Goal: Register for event/course

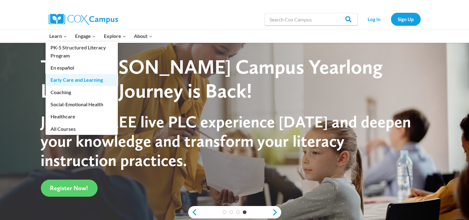
click at [61, 77] on link "Early Care and Learning" at bounding box center [82, 80] width 72 height 12
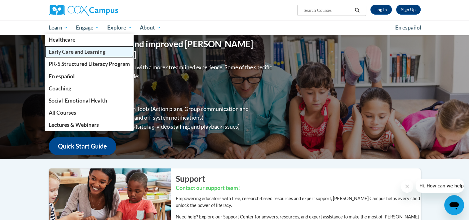
click at [63, 51] on span "Early Care and Learning" at bounding box center [76, 51] width 57 height 7
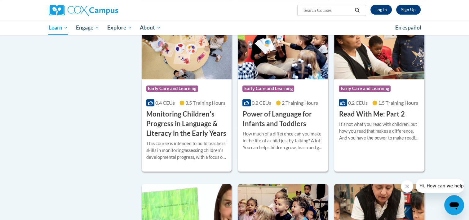
scroll to position [525, 0]
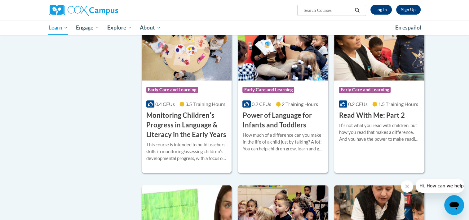
click at [464, 100] on body "Sign Up Log In Search Search... Toggle navigation My Learning My Learning My Co…" at bounding box center [234, 68] width 469 height 1186
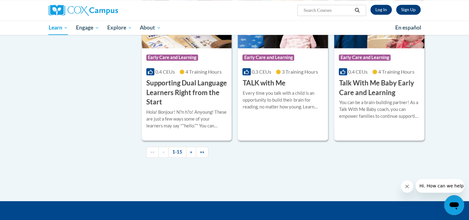
scroll to position [861, 0]
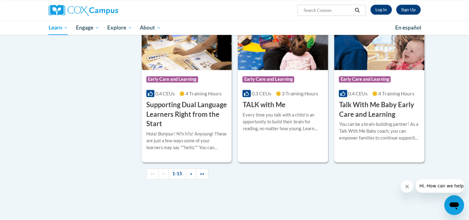
click at [361, 119] on h3 "Talk With Me Baby Early Care and Learning" at bounding box center [379, 109] width 81 height 19
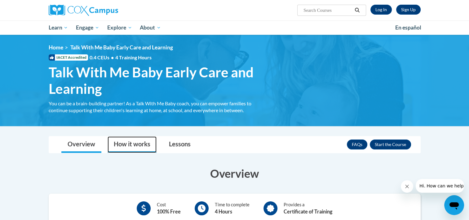
click at [149, 144] on link "How it works" at bounding box center [132, 144] width 49 height 16
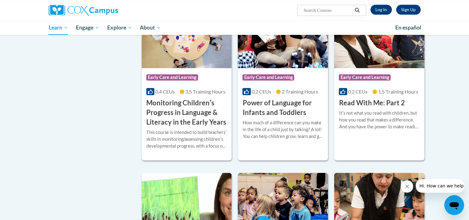
scroll to position [674, 0]
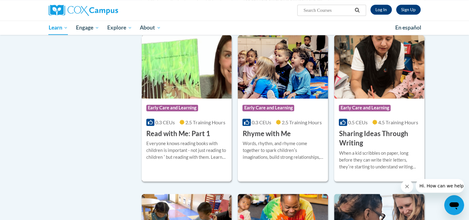
click at [175, 138] on h3 "Read with Me: Part 1" at bounding box center [178, 134] width 64 height 10
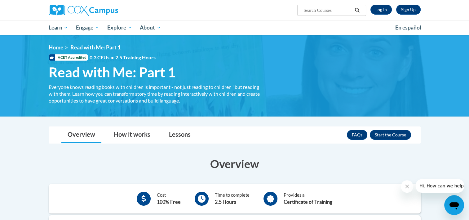
click at [353, 140] on div "FAQs Enroll" at bounding box center [379, 134] width 64 height 16
click at [136, 134] on link "How it works" at bounding box center [132, 134] width 49 height 16
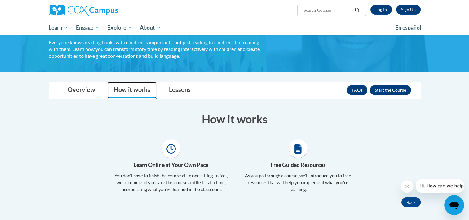
scroll to position [41, 0]
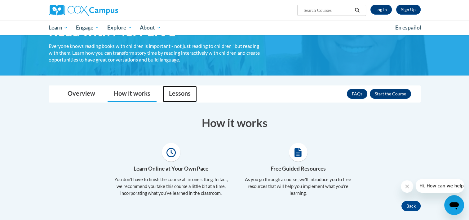
click at [183, 91] on link "Lessons" at bounding box center [180, 94] width 34 height 16
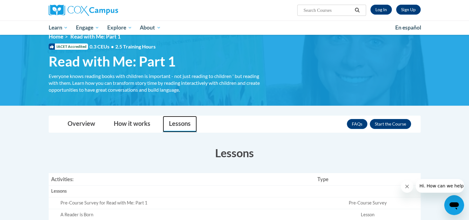
scroll to position [0, 0]
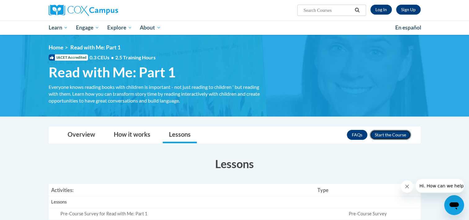
click at [389, 134] on button "Enroll" at bounding box center [390, 135] width 41 height 10
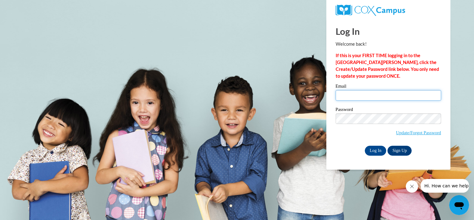
click at [356, 95] on input "Email" at bounding box center [387, 95] width 105 height 11
type input "[EMAIL_ADDRESS][DOMAIN_NAME]"
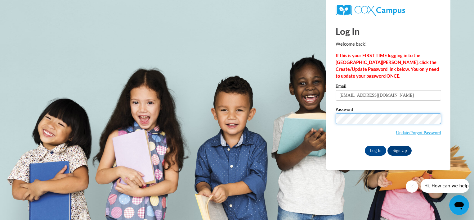
click at [365, 145] on input "Log In" at bounding box center [376, 150] width 22 height 10
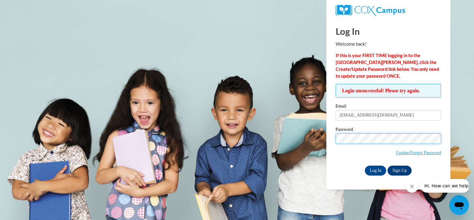
click at [365, 165] on input "Log In" at bounding box center [376, 170] width 22 height 10
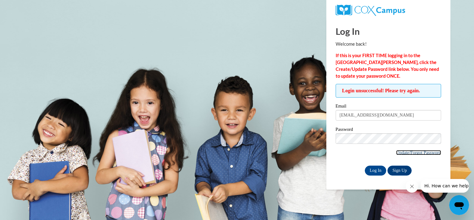
drag, startPoint x: 406, startPoint y: 152, endPoint x: 395, endPoint y: 150, distance: 11.3
click at [396, 150] on link "Update/Forgot Password" at bounding box center [418, 152] width 45 height 5
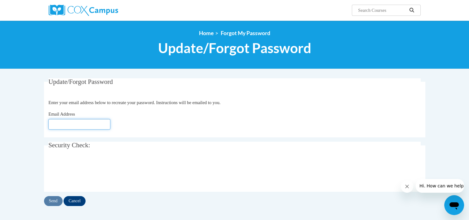
click at [100, 125] on input "Email Address" at bounding box center [79, 124] width 62 height 11
type input "Sforbes@brightoncenter.com"
click at [51, 198] on input "Send" at bounding box center [53, 201] width 19 height 10
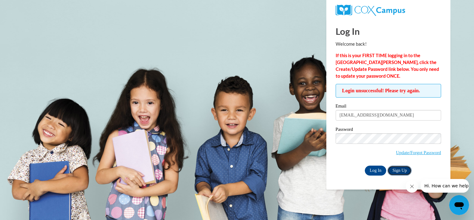
click at [399, 171] on link "Sign Up" at bounding box center [399, 170] width 24 height 10
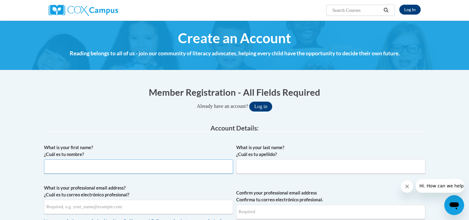
click at [146, 166] on input "What is your first name? ¿Cuál es tu nombre?" at bounding box center [138, 166] width 189 height 14
type input "sue"
click at [255, 164] on input "What is your last name? ¿Cuál es tu apellido?" at bounding box center [330, 166] width 189 height 14
type input "forbes"
click at [180, 207] on input "What is your professional email address? ¿Cuál es tu correo electrónico profesi…" at bounding box center [138, 206] width 189 height 14
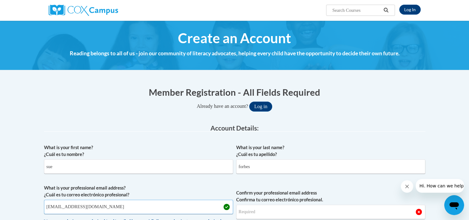
type input "Sforbes@brightoncenter.com"
click at [252, 212] on input "Confirm your professional email address Confirma tu correo electrónico profesio…" at bounding box center [330, 211] width 189 height 14
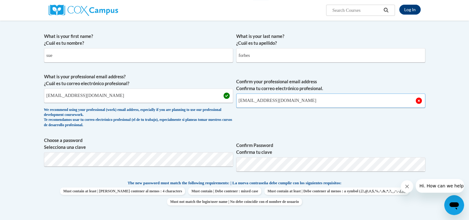
scroll to position [120, 0]
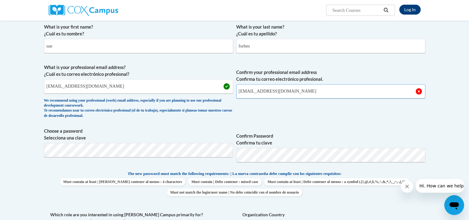
type input "Sforbes@brightoncenter.com"
click at [314, 167] on div "What is your first name? ¿Cuál es tu nombre? sue What is your last name? ¿Cuál …" at bounding box center [234, 161] width 381 height 283
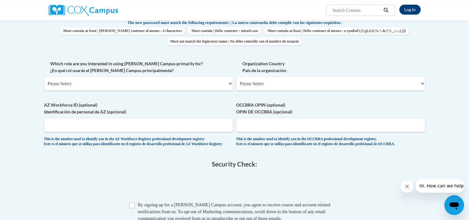
scroll to position [282, 0]
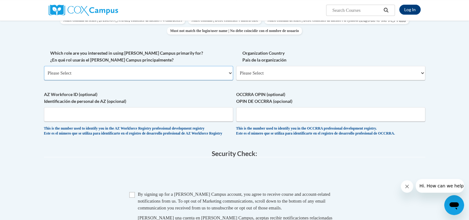
click at [231, 73] on select "Please Select College/University | Colegio/Universidad Community/Nonprofit Part…" at bounding box center [138, 73] width 189 height 14
click at [44, 66] on select "Please Select College/University | Colegio/Universidad Community/Nonprofit Part…" at bounding box center [138, 73] width 189 height 14
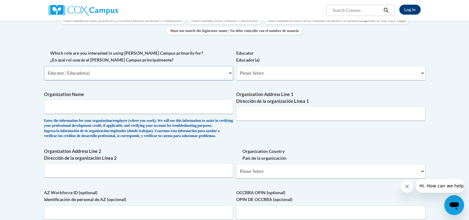
click at [229, 73] on select "Please Select College/University | Colegio/Universidad Community/Nonprofit Part…" at bounding box center [138, 73] width 189 height 14
click at [44, 66] on select "Please Select College/University | Colegio/Universidad Community/Nonprofit Part…" at bounding box center [138, 73] width 189 height 14
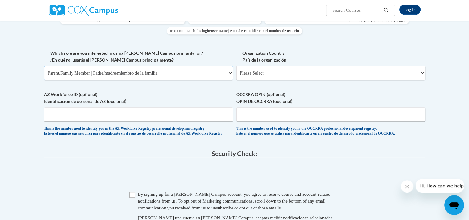
click at [229, 73] on select "Please Select College/University | Colegio/Universidad Community/Nonprofit Part…" at bounding box center [138, 73] width 189 height 14
click at [44, 66] on select "Please Select College/University | Colegio/Universidad Community/Nonprofit Part…" at bounding box center [138, 73] width 189 height 14
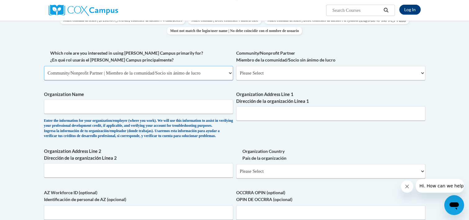
click at [229, 74] on select "Please Select College/University | Colegio/Universidad Community/Nonprofit Part…" at bounding box center [138, 73] width 189 height 14
select select "fbf2d438-af2f-41f8-98f1-81c410e29de3"
click at [44, 66] on select "Please Select College/University | Colegio/Universidad Community/Nonprofit Part…" at bounding box center [138, 73] width 189 height 14
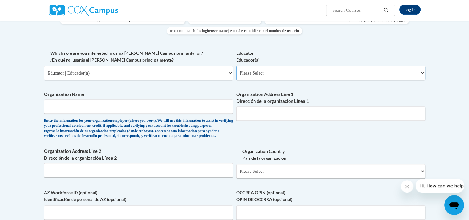
click at [422, 73] on select "Please Select Early Learning/Daycare Teacher/Family Home Care Provider | Maestr…" at bounding box center [330, 73] width 189 height 14
select select "d5fdb05a-b36c-4d60-97fa-9afceda7e903"
click at [236, 66] on select "Please Select Early Learning/Daycare Teacher/Family Home Care Provider | Maestr…" at bounding box center [330, 73] width 189 height 14
click at [197, 105] on input "Organization Name" at bounding box center [138, 106] width 189 height 14
type input "Early Scholar's"
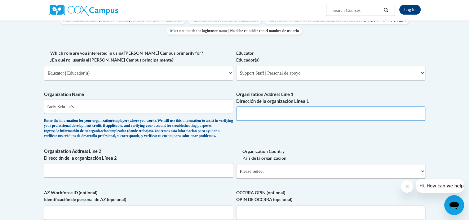
click at [281, 111] on input "Organization Address Line 1 Dirección de la organización Línea 1" at bounding box center [330, 113] width 189 height 14
type input "402 west 6th street"
drag, startPoint x: 464, startPoint y: 114, endPoint x: 464, endPoint y: 129, distance: 14.9
click at [464, 129] on body "Log In Search Search... Create an Account Reading belongs to all of us - join o…" at bounding box center [234, 122] width 469 height 808
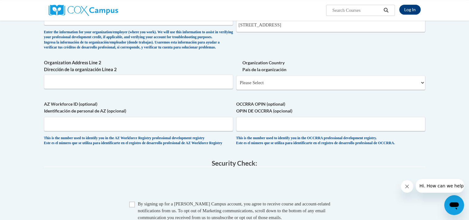
scroll to position [372, 0]
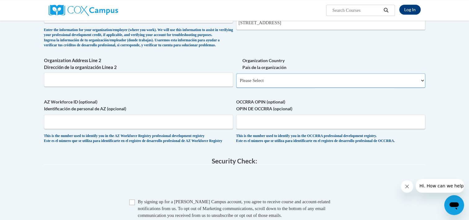
click at [422, 87] on select "Please Select United States | Estados Unidos Outside of the United States | Fue…" at bounding box center [330, 80] width 189 height 14
select select "ad49bcad-a171-4b2e-b99c-48b446064914"
click at [236, 83] on select "Please Select United States | Estados Unidos Outside of the United States | Fue…" at bounding box center [330, 80] width 189 height 14
select select
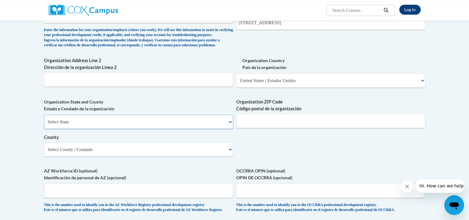
click at [231, 129] on select "Select State Alabama Alaska Arizona Arkansas California Colorado Connecticut De…" at bounding box center [138, 121] width 189 height 14
select select "Kentucky"
click at [44, 125] on select "Select State Alabama Alaska Arizona Arkansas California Colorado Connecticut De…" at bounding box center [138, 121] width 189 height 14
click at [245, 128] on input "Organization ZIP Code Código postal de la organización" at bounding box center [330, 120] width 189 height 14
type input "41071"
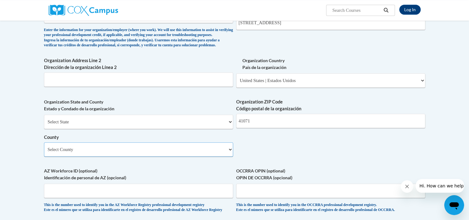
click at [229, 156] on select "Select County Adair Allen Anderson Ballard Barren Bath Bell Boone Bourbon Boyd …" at bounding box center [138, 149] width 189 height 14
select select "Campbell"
click at [44, 152] on select "Select County Adair Allen Anderson Ballard Barren Bath Bell Boone Bourbon Boyd …" at bounding box center [138, 149] width 189 height 14
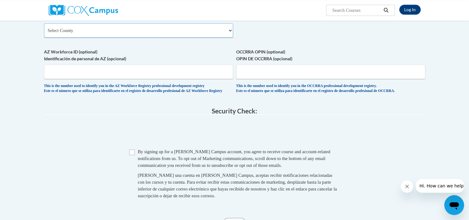
scroll to position [497, 0]
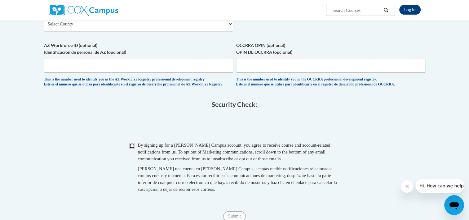
click at [131, 148] on input "Checkbox" at bounding box center [132, 146] width 6 height 6
checkbox input "true"
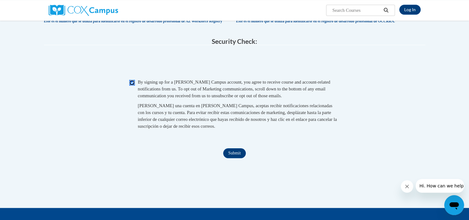
scroll to position [580, 0]
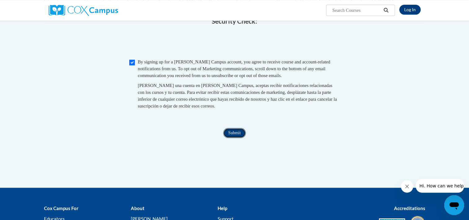
click at [233, 138] on input "Submit" at bounding box center [234, 133] width 22 height 10
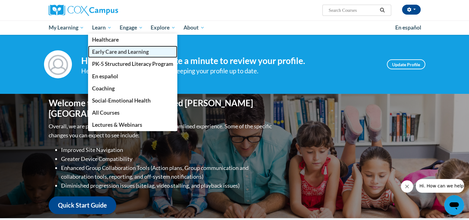
click at [107, 54] on span "Early Care and Learning" at bounding box center [120, 51] width 57 height 7
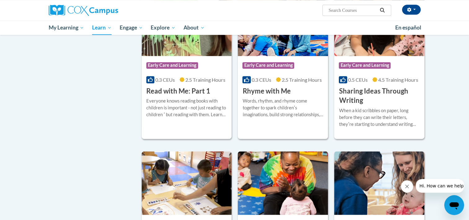
scroll to position [718, 0]
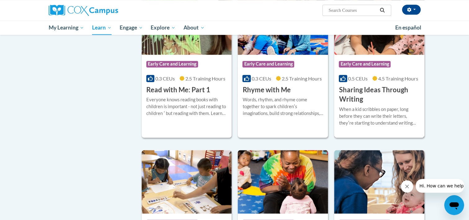
click at [352, 104] on h3 "Sharing Ideas Through Writing" at bounding box center [379, 94] width 81 height 19
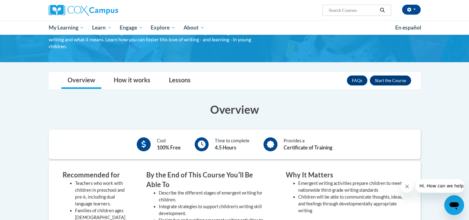
scroll to position [51, 0]
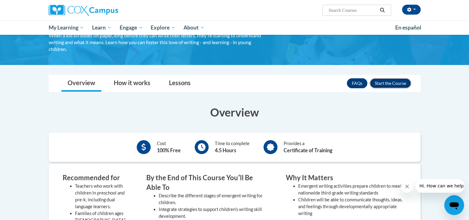
click at [393, 82] on button "Enroll" at bounding box center [390, 83] width 41 height 10
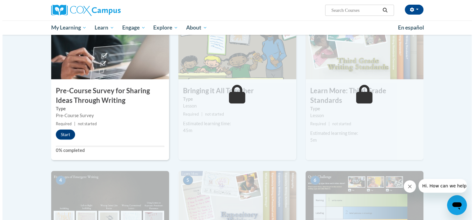
scroll to position [158, 0]
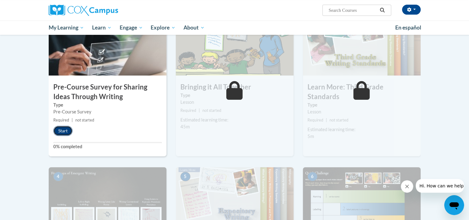
click at [62, 128] on button "Start" at bounding box center [62, 131] width 19 height 10
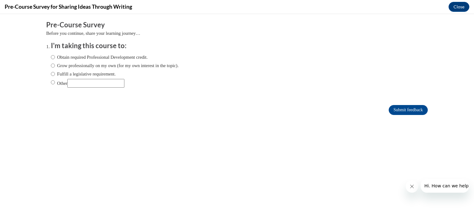
scroll to position [0, 0]
click at [51, 56] on input "Obtain required Professional Development credit." at bounding box center [53, 57] width 4 height 7
radio input "true"
click at [51, 64] on input "Grow professionally on my own (for my own interest in the topic)." at bounding box center [53, 65] width 4 height 7
radio input "true"
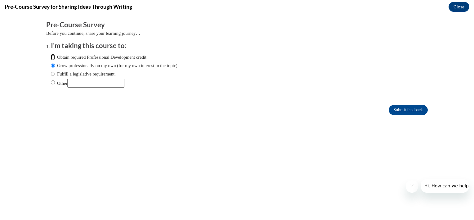
click at [51, 55] on input "Obtain required Professional Development credit." at bounding box center [53, 57] width 4 height 7
radio input "true"
click at [394, 109] on input "Submit feedback" at bounding box center [407, 110] width 39 height 10
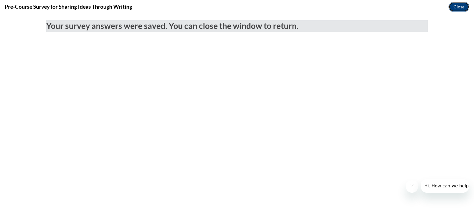
click at [460, 4] on button "Close" at bounding box center [458, 7] width 21 height 10
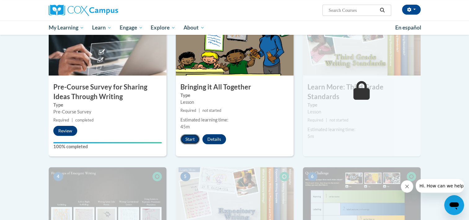
click at [188, 139] on button "Start" at bounding box center [189, 139] width 19 height 10
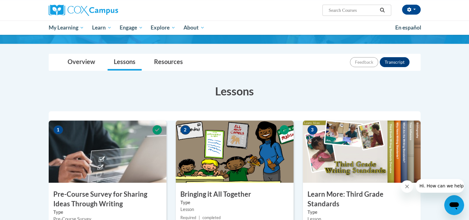
scroll to position [48, 0]
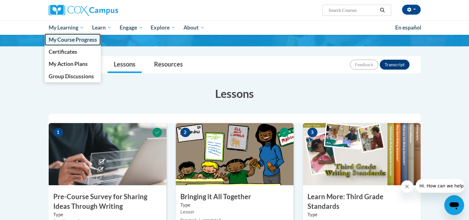
click at [73, 38] on span "My Course Progress" at bounding box center [72, 39] width 48 height 7
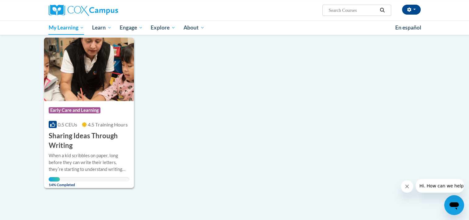
scroll to position [76, 0]
click at [58, 137] on h3 "Sharing Ideas Through Writing" at bounding box center [89, 140] width 81 height 19
click at [74, 107] on span "Early Care and Learning" at bounding box center [75, 110] width 52 height 6
click at [77, 172] on div "When a kid scribbles on paper, long before they can write their letters, theyʹr…" at bounding box center [89, 166] width 81 height 29
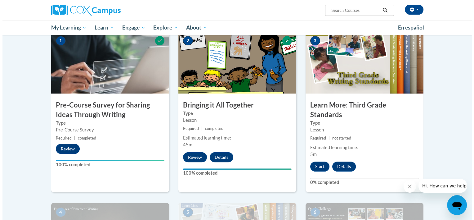
scroll to position [145, 0]
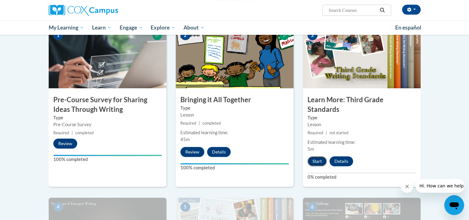
click at [316, 156] on button "Start" at bounding box center [317, 161] width 19 height 10
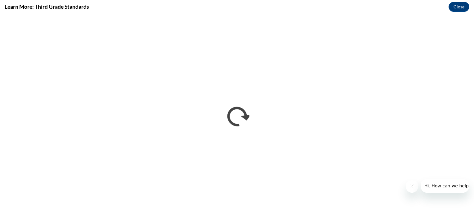
scroll to position [0, 0]
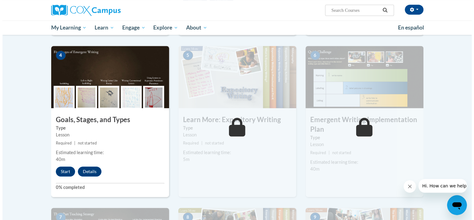
scroll to position [287, 0]
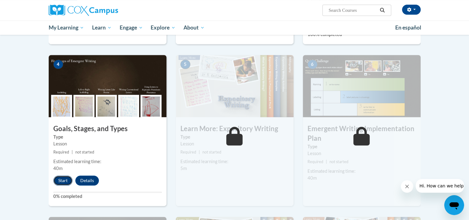
click at [63, 175] on button "Start" at bounding box center [62, 180] width 19 height 10
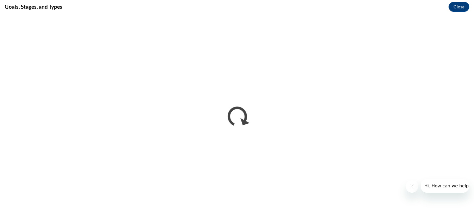
scroll to position [0, 0]
